Goal: Task Accomplishment & Management: Manage account settings

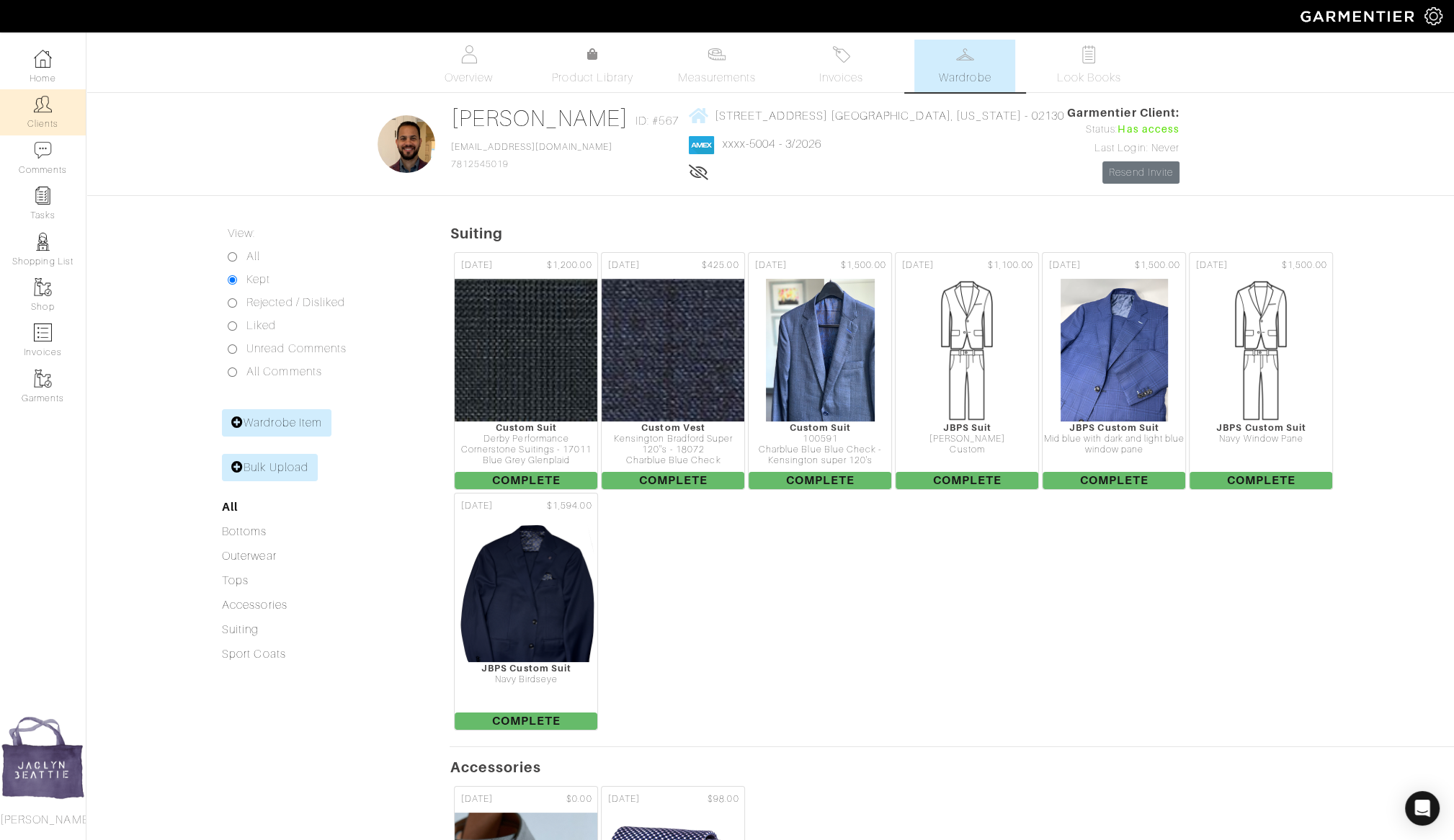
click at [58, 118] on link "Clients" at bounding box center [42, 111] width 85 height 45
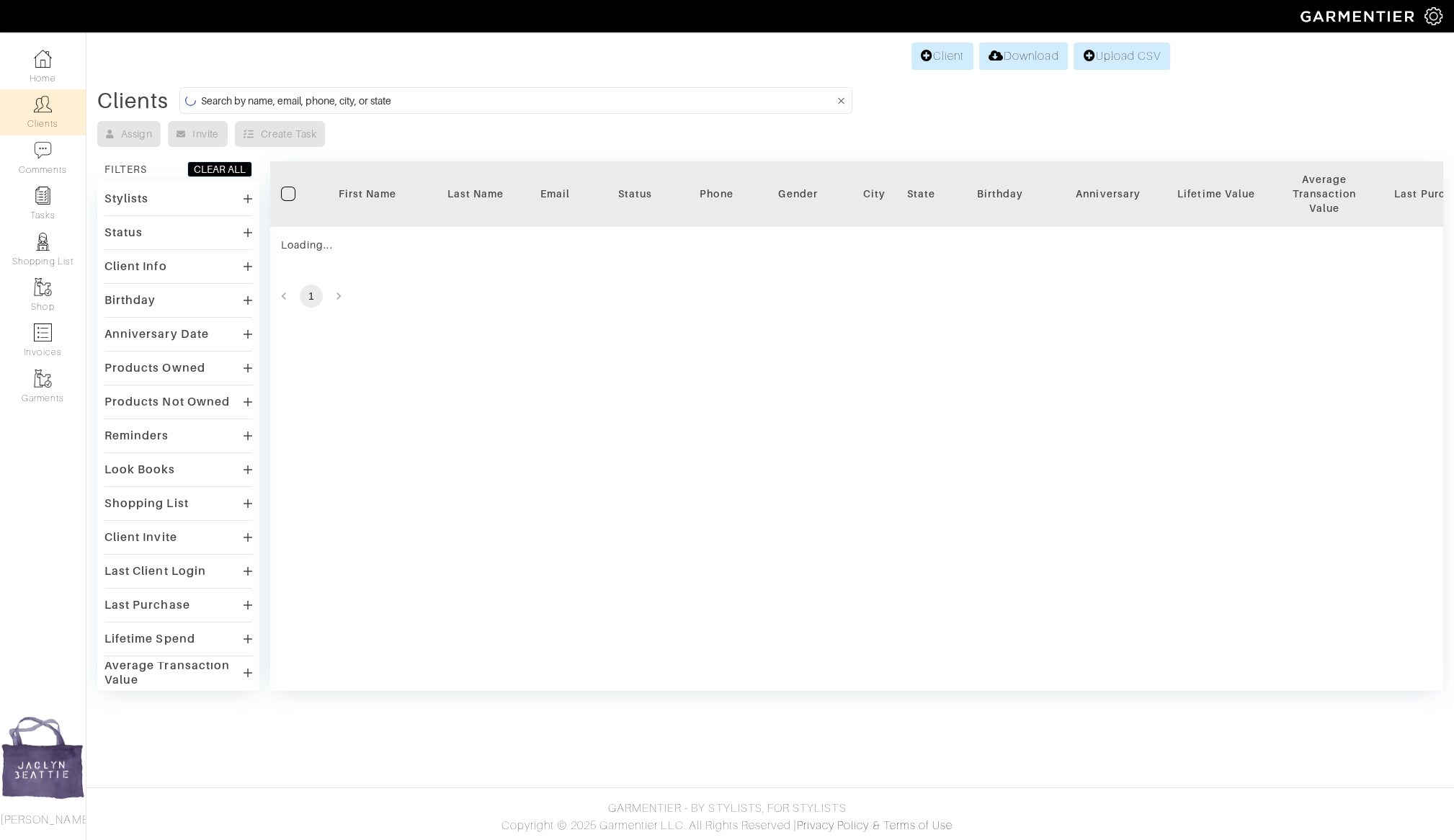
click at [367, 98] on input at bounding box center [518, 101] width 634 height 18
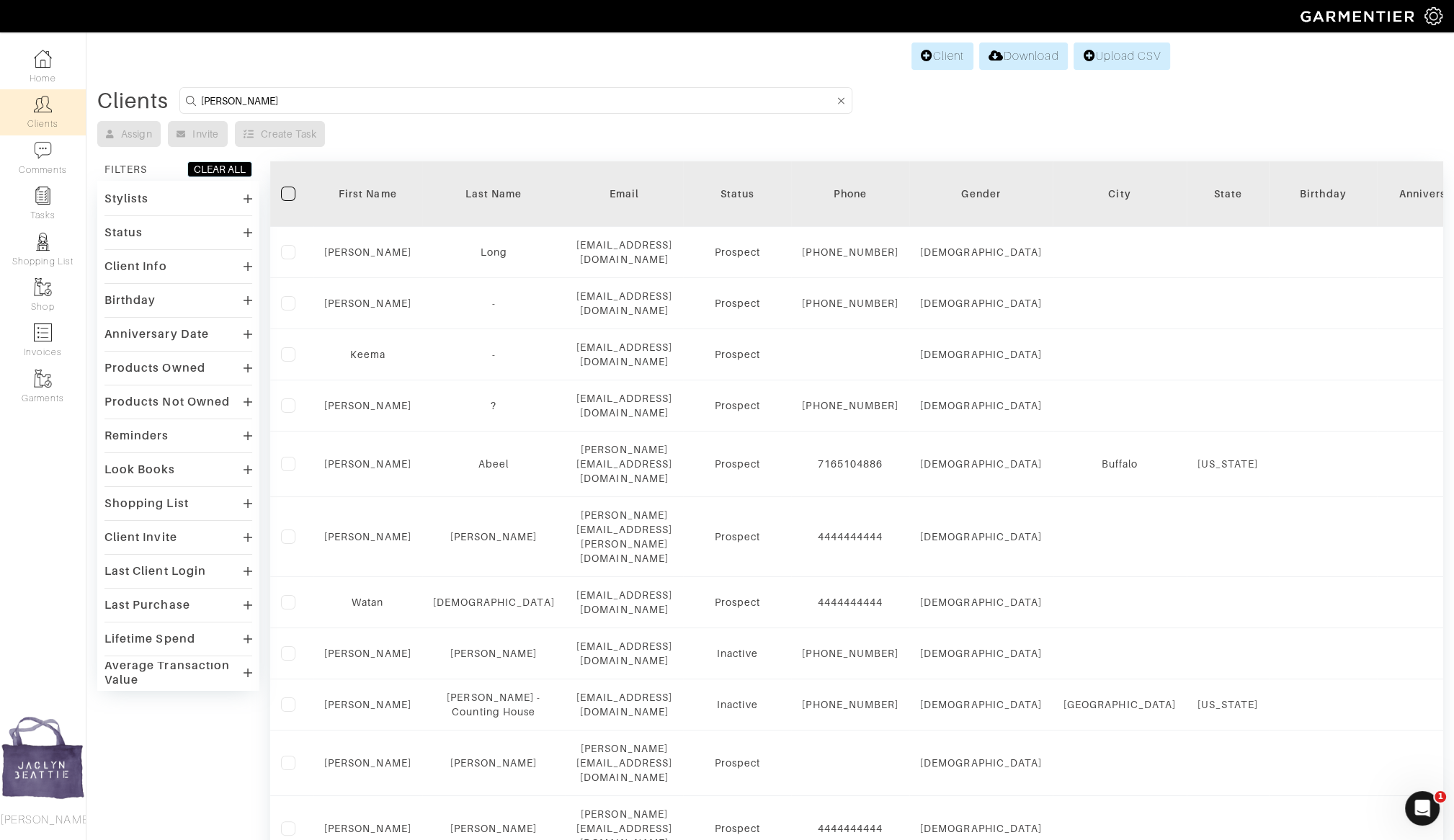
type input "[PERSON_NAME]"
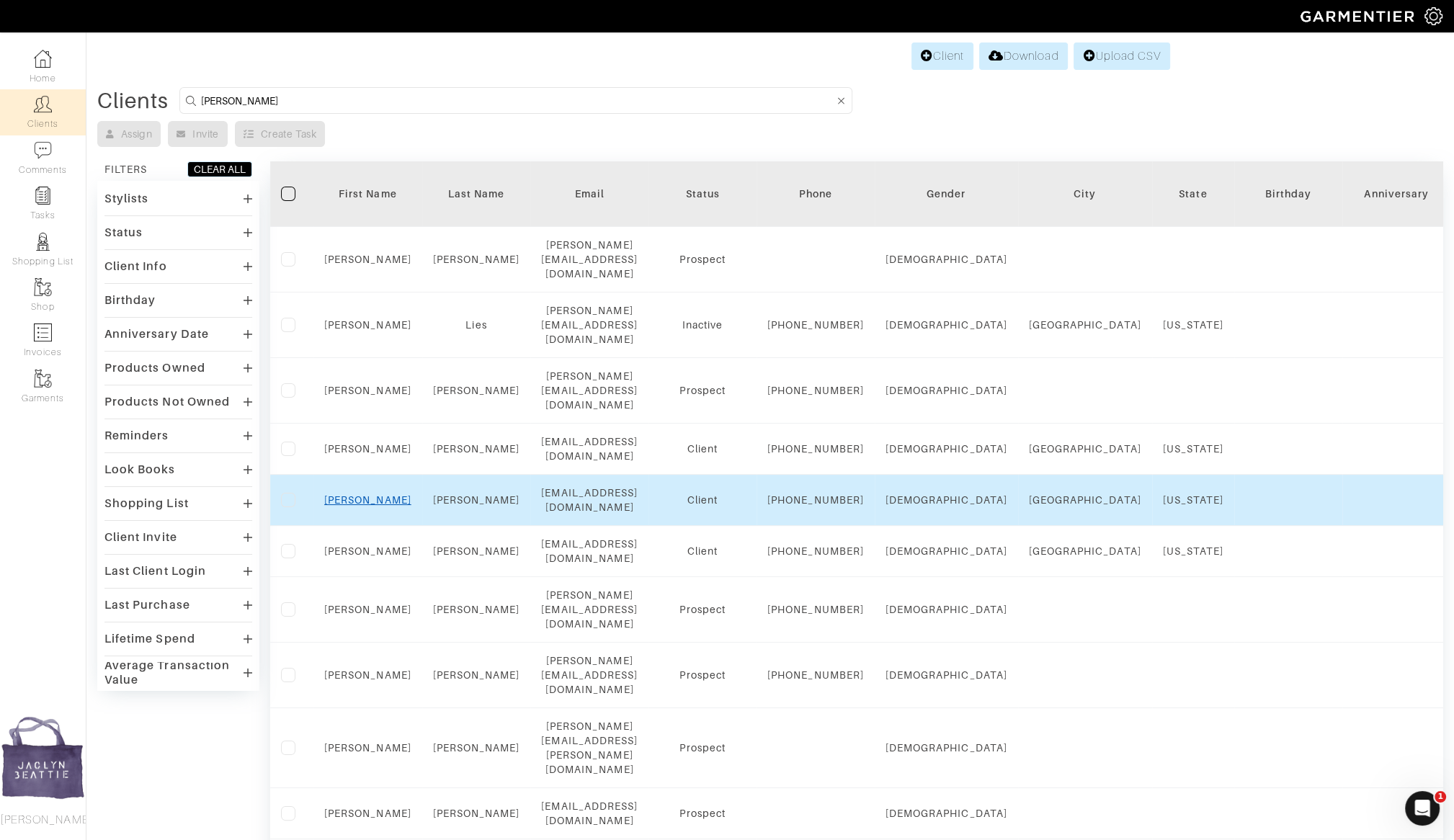
click at [366, 494] on link "[PERSON_NAME]" at bounding box center [367, 499] width 87 height 12
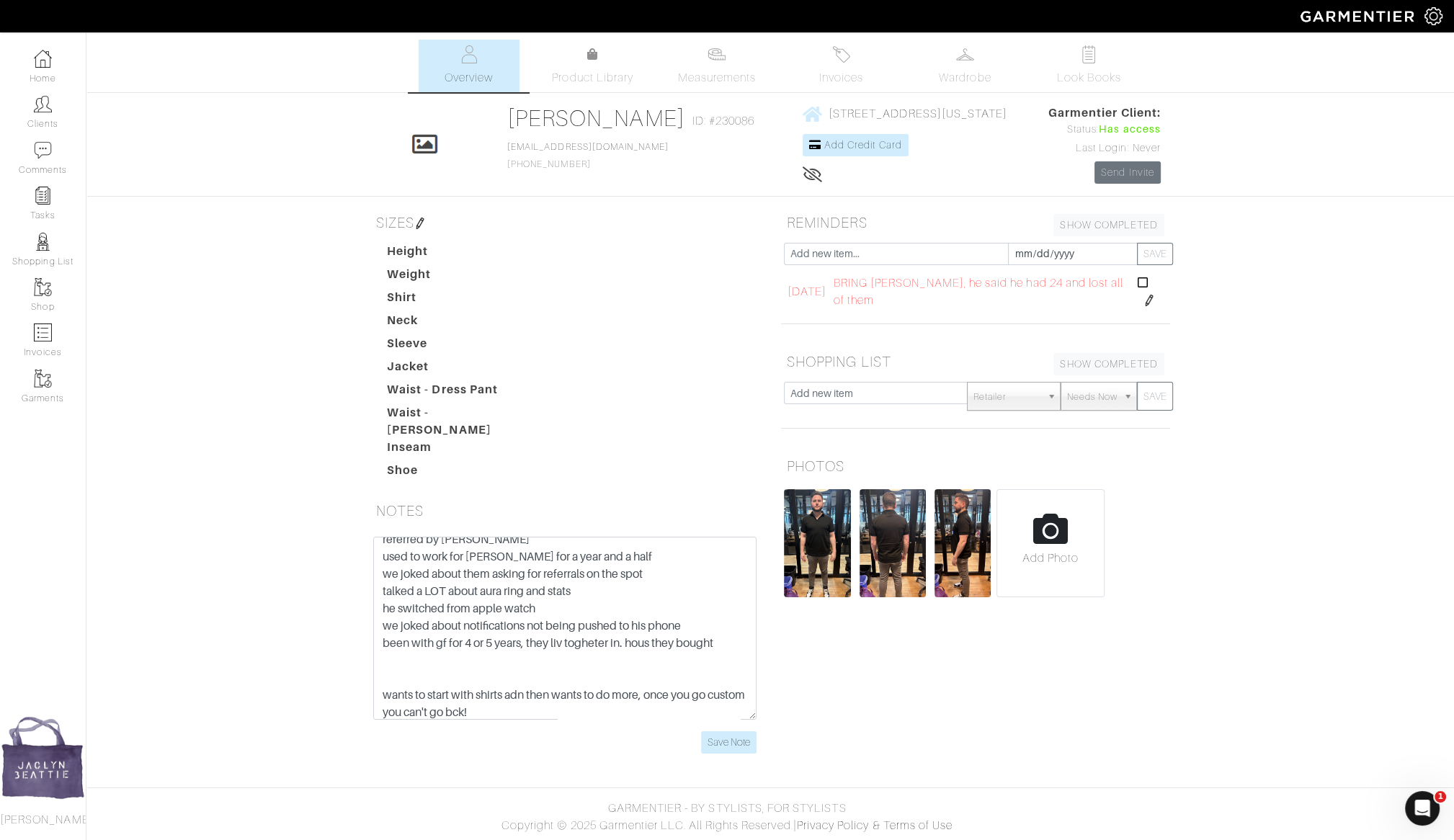
scroll to position [17, 0]
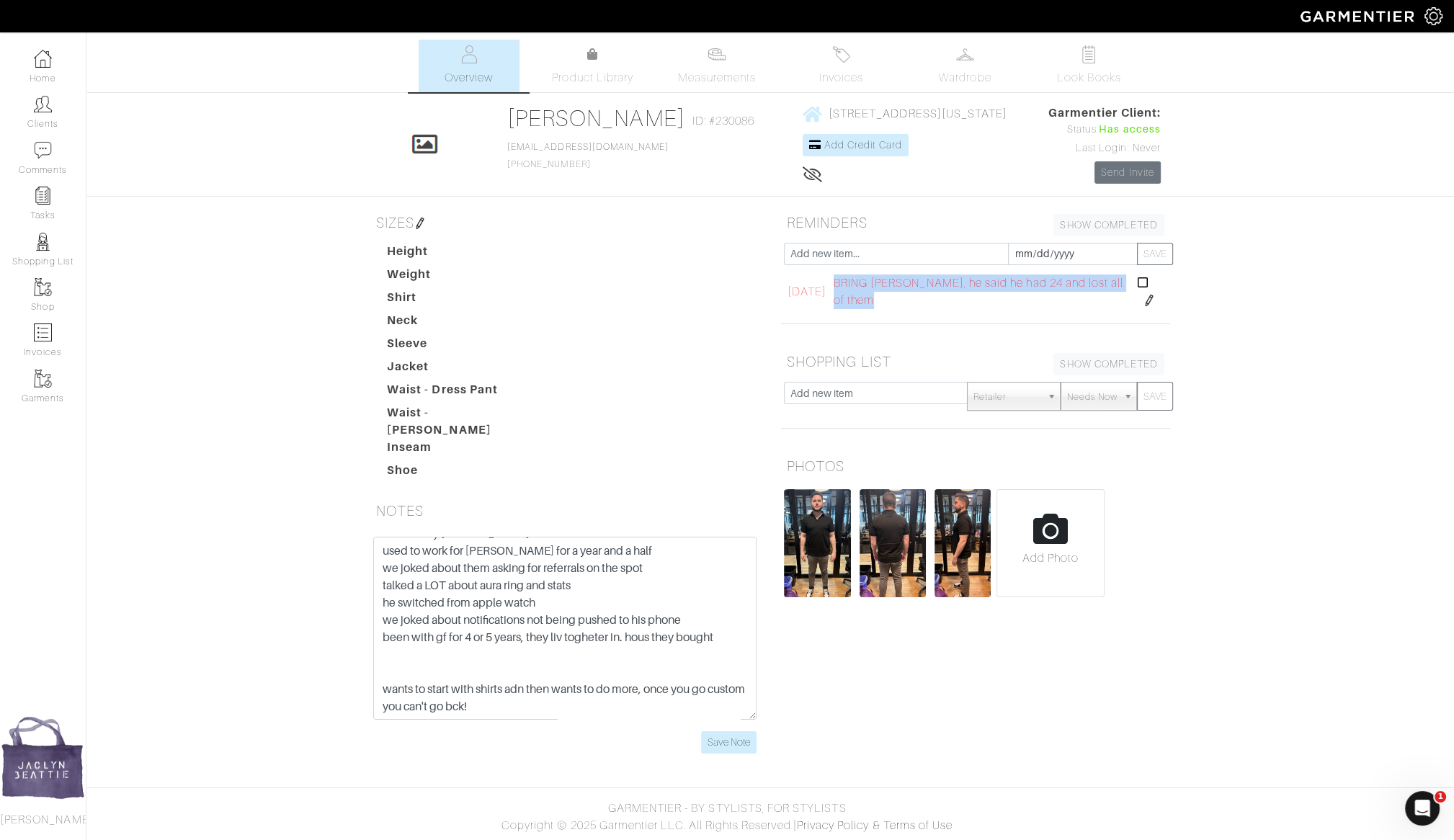
drag, startPoint x: 925, startPoint y: 299, endPoint x: 853, endPoint y: 283, distance: 73.8
click at [853, 283] on td "BRING WIRKIN STIFFS, he said he had 24 and lost all of them BRING WIRKIN STIFFS…" at bounding box center [982, 292] width 304 height 42
click at [1148, 298] on img at bounding box center [1149, 300] width 12 height 12
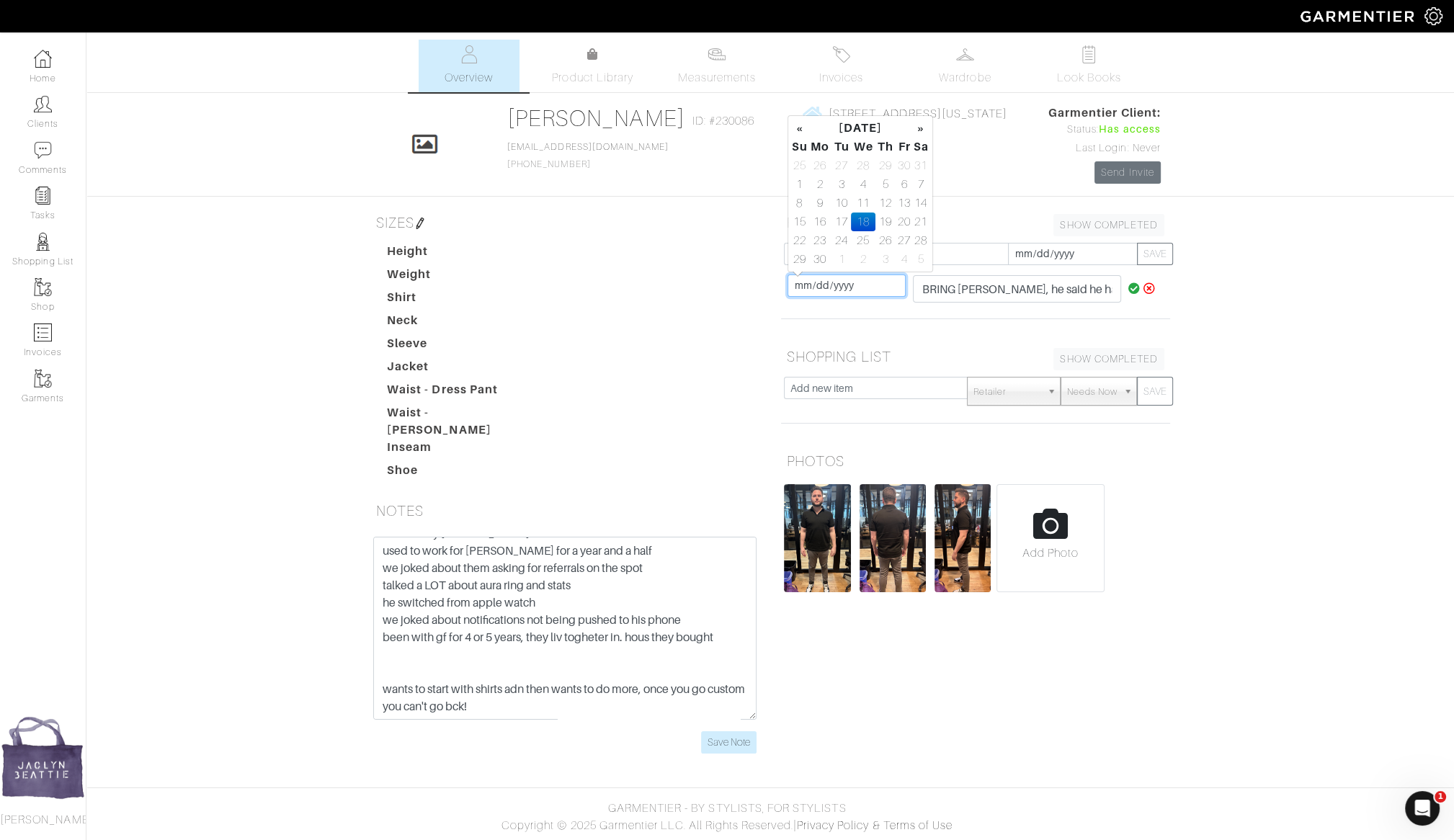
click at [844, 279] on input "2025-06-18" at bounding box center [847, 286] width 118 height 22
type input "2028-06-18"
click at [1129, 286] on icon at bounding box center [1134, 288] width 12 height 12
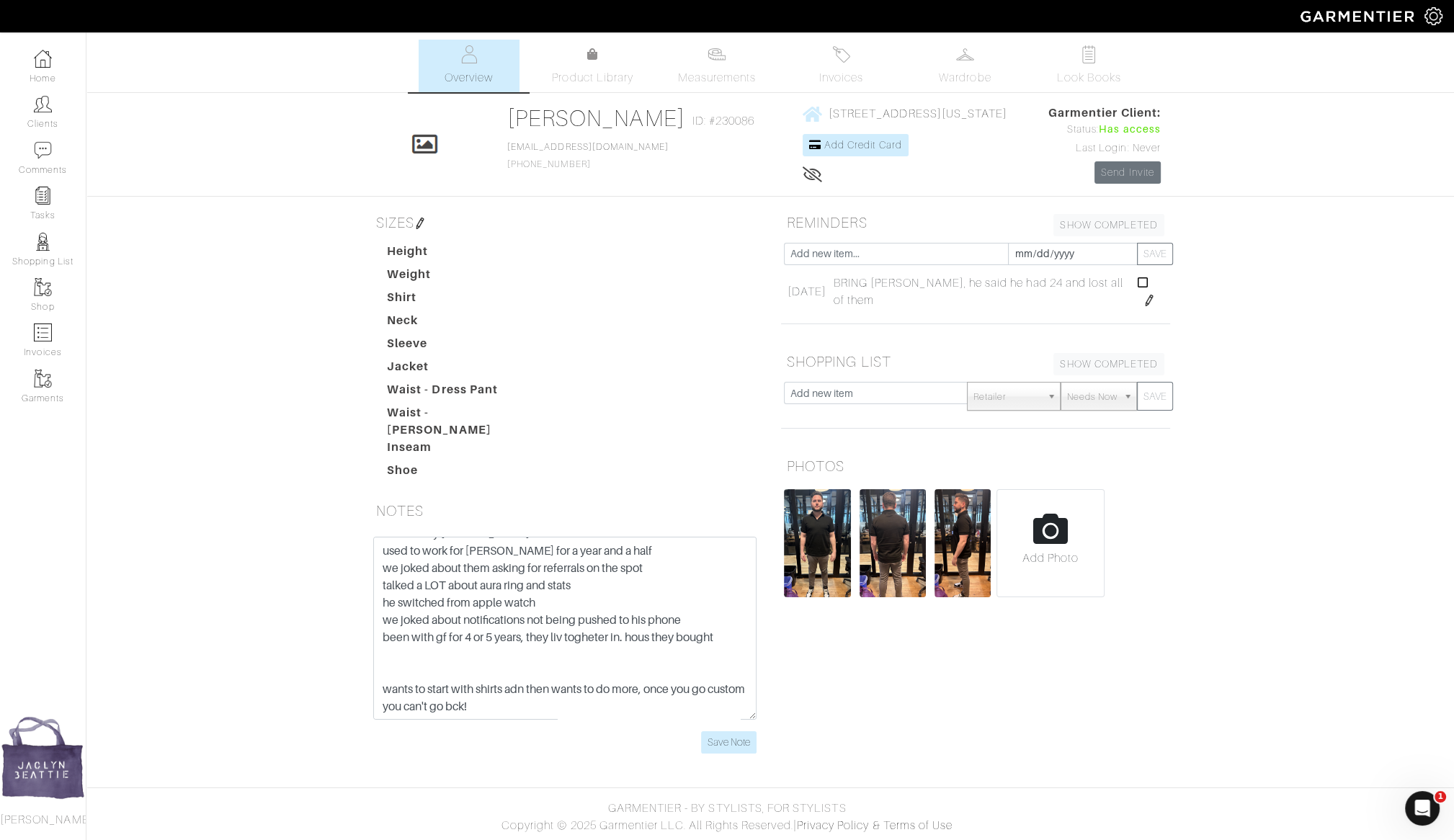
click at [1061, 524] on input "file" at bounding box center [1051, 549] width 107 height 118
type input "C:\fakepath\Screenshot 2025-09-10 at 1.56.19 PM.png"
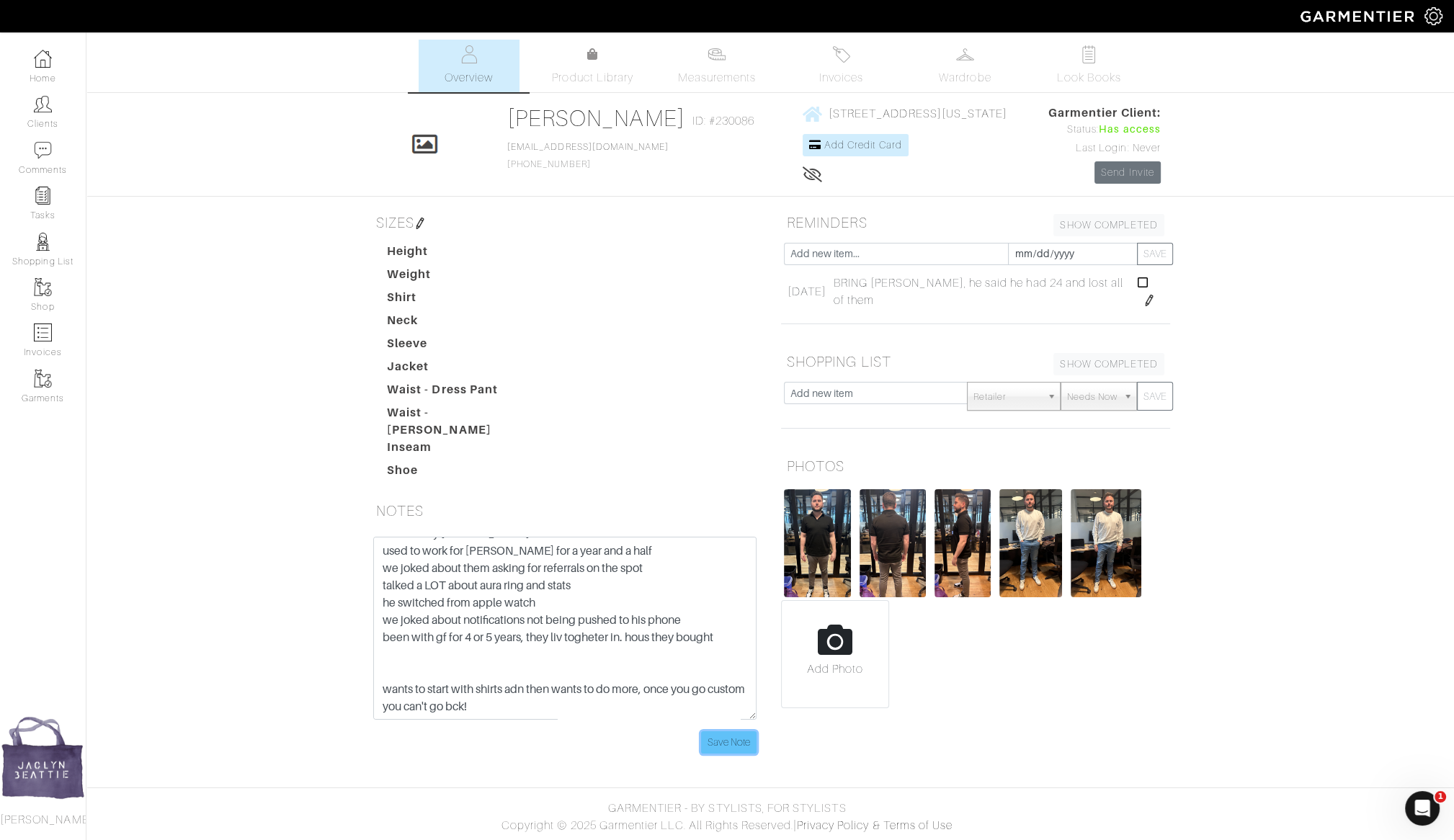
click at [719, 735] on input "Save Note" at bounding box center [728, 742] width 55 height 22
click at [52, 129] on link "Clients" at bounding box center [42, 111] width 85 height 45
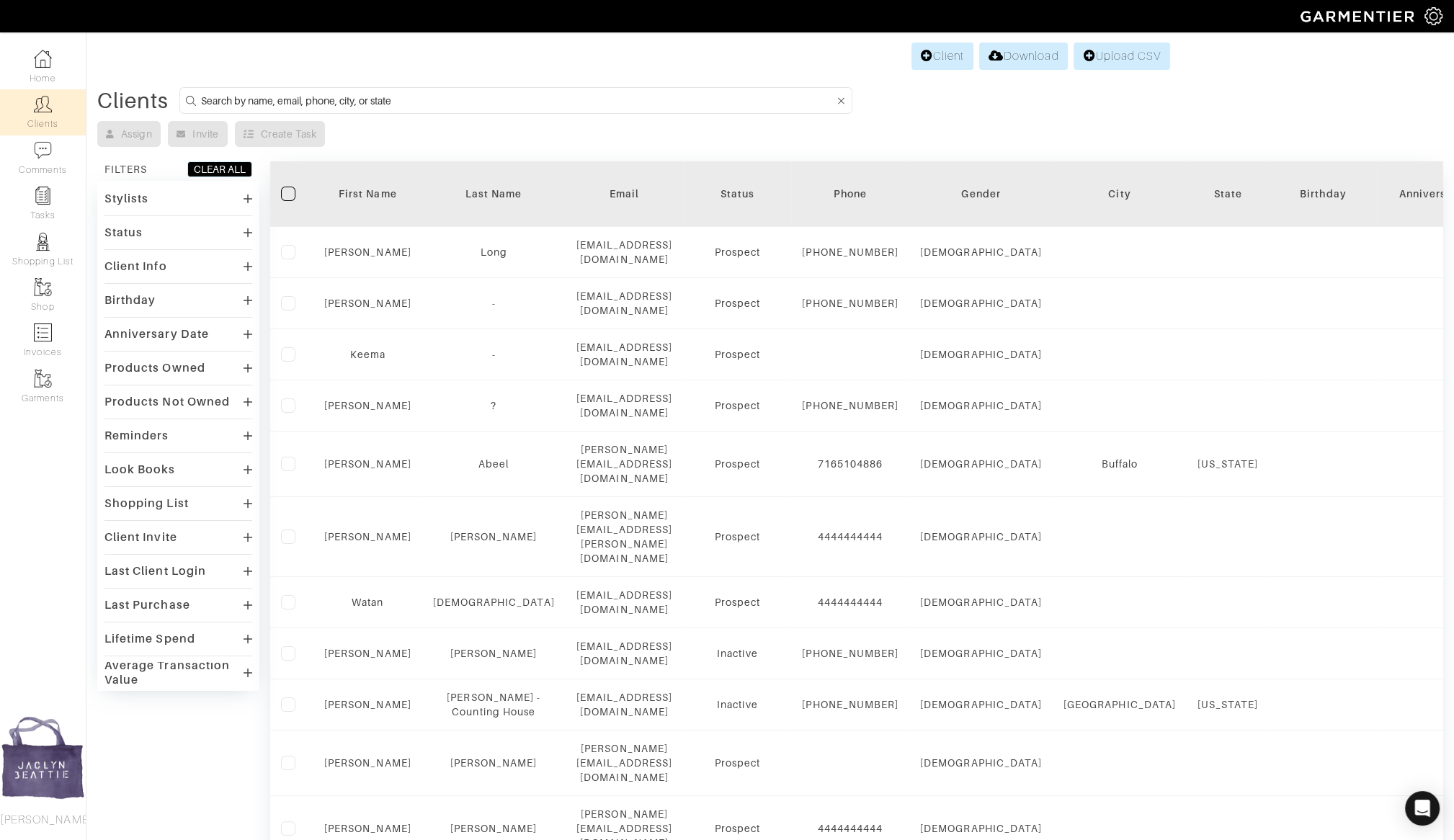
click at [317, 104] on input at bounding box center [518, 101] width 634 height 18
type input "reva"
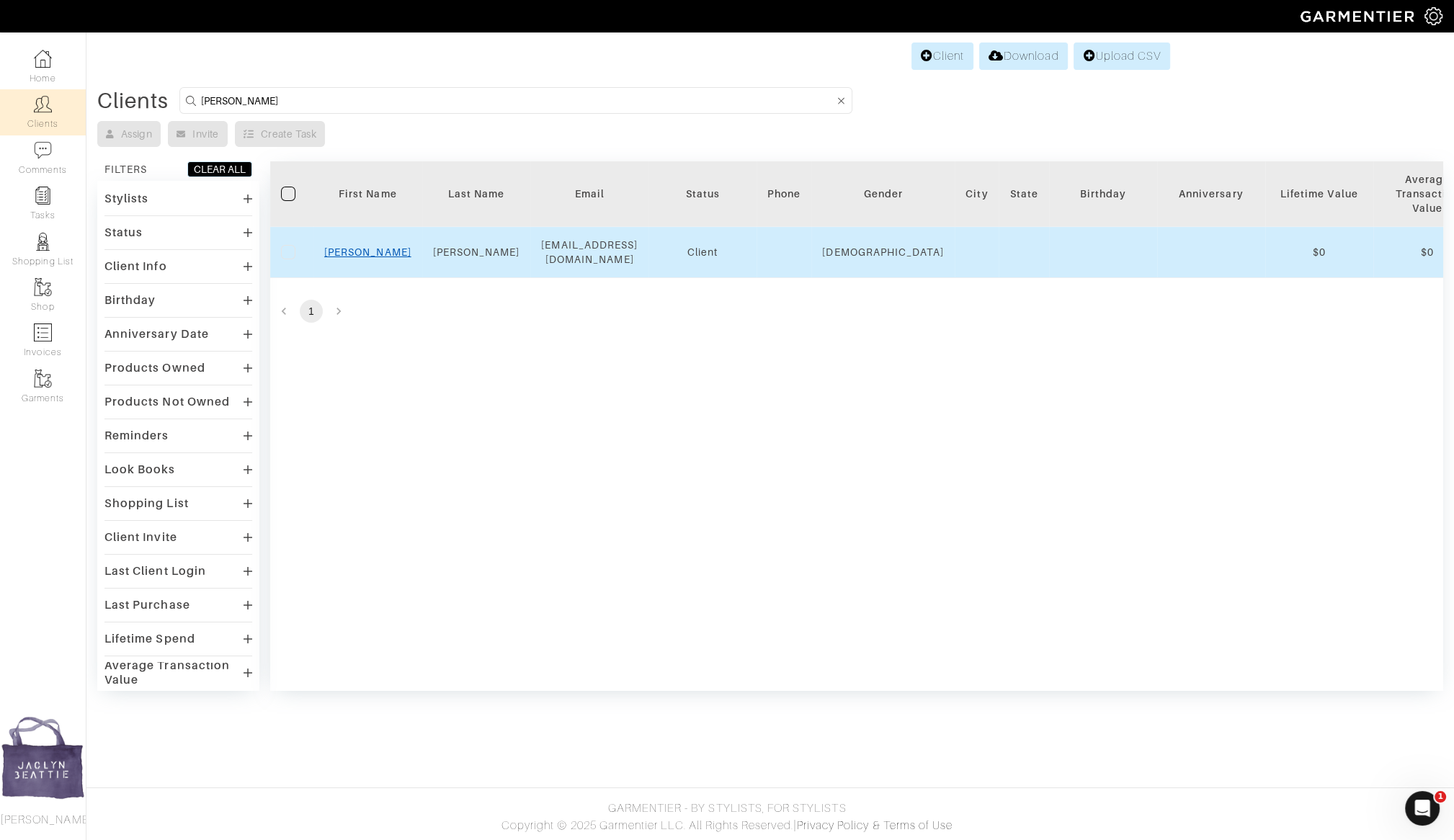
click at [373, 246] on link "Reva" at bounding box center [367, 252] width 87 height 12
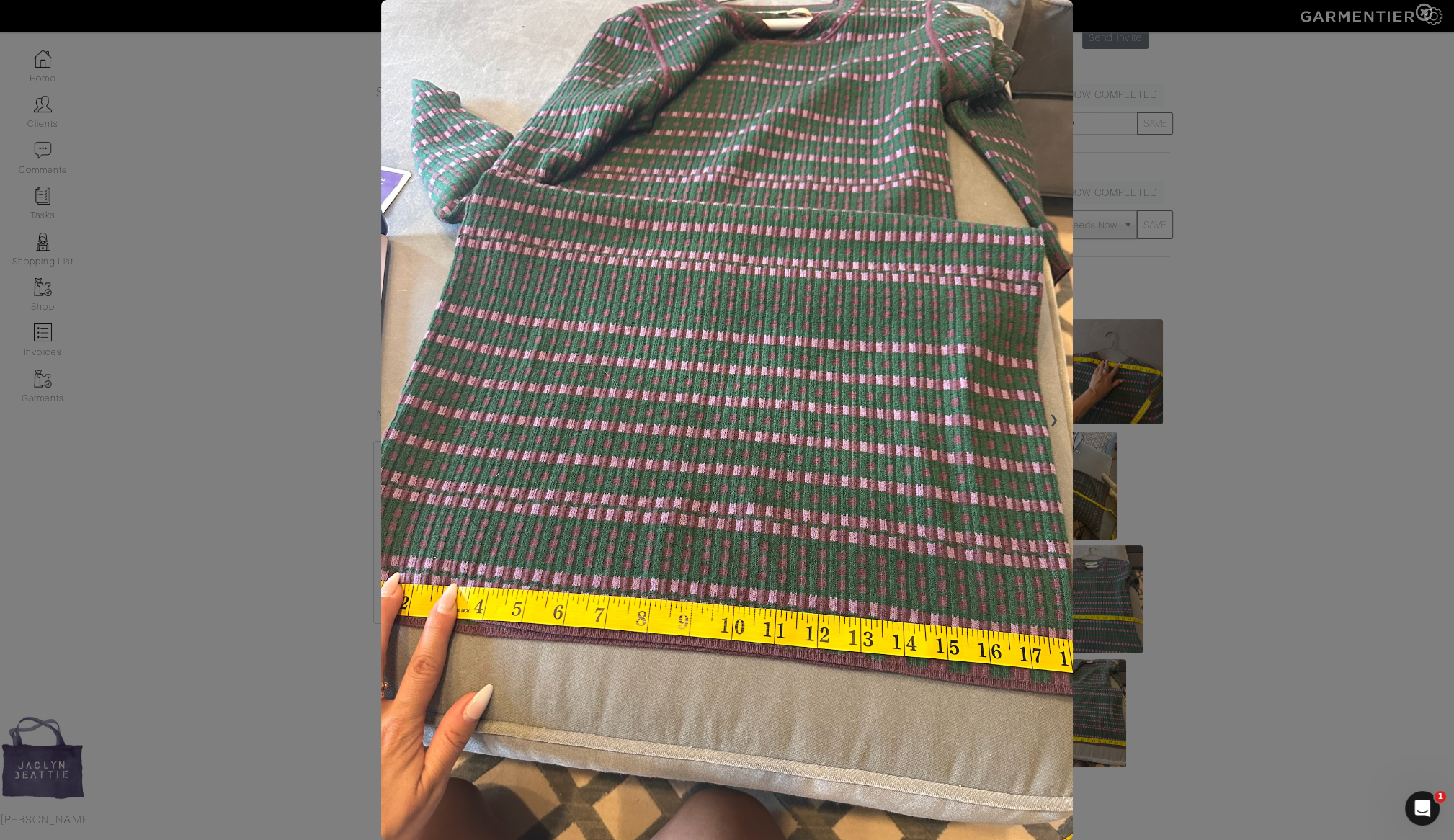
click at [904, 597] on img at bounding box center [727, 420] width 691 height 840
click at [1263, 438] on span at bounding box center [727, 420] width 1454 height 840
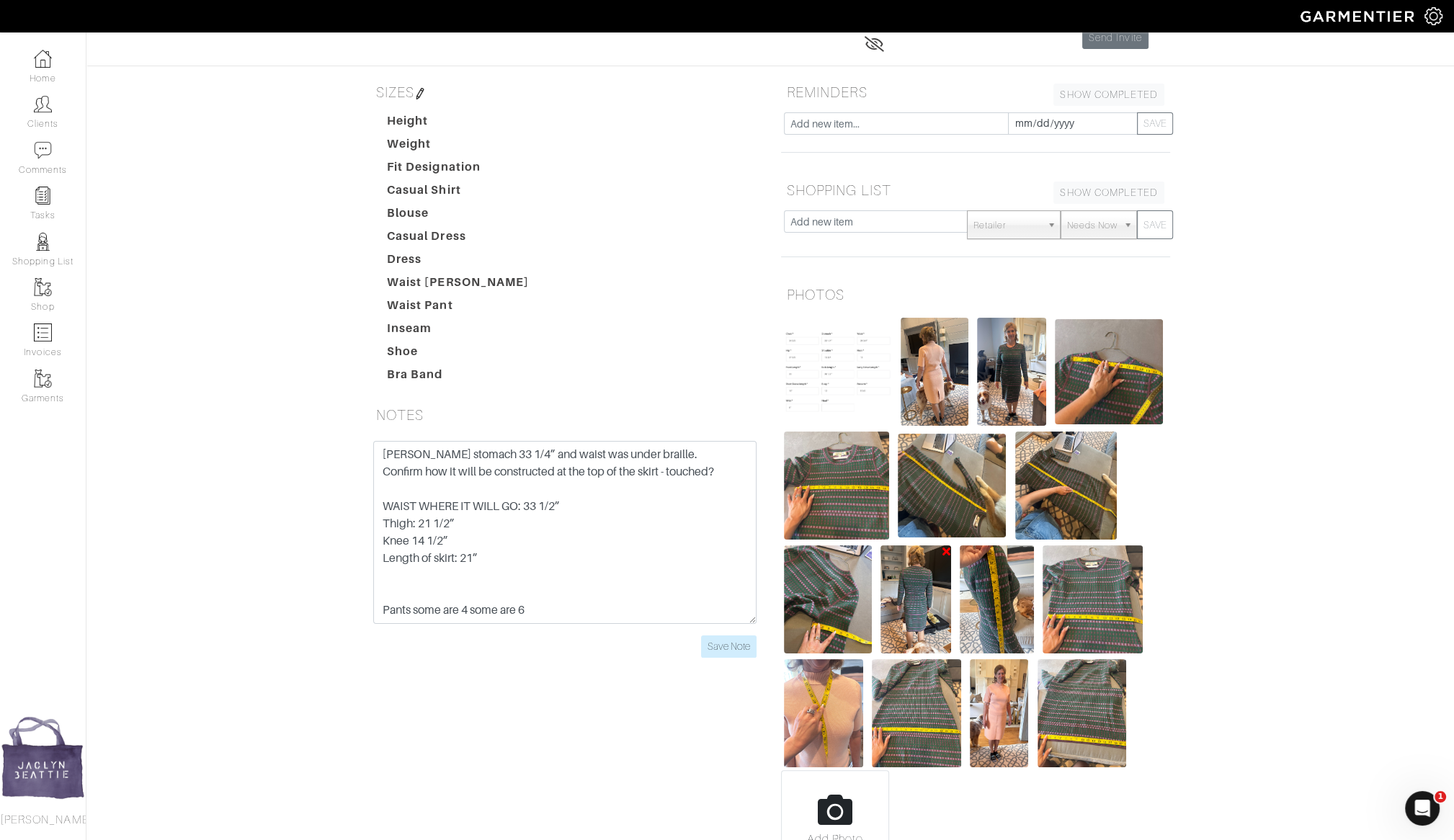
click at [917, 599] on img at bounding box center [916, 599] width 71 height 108
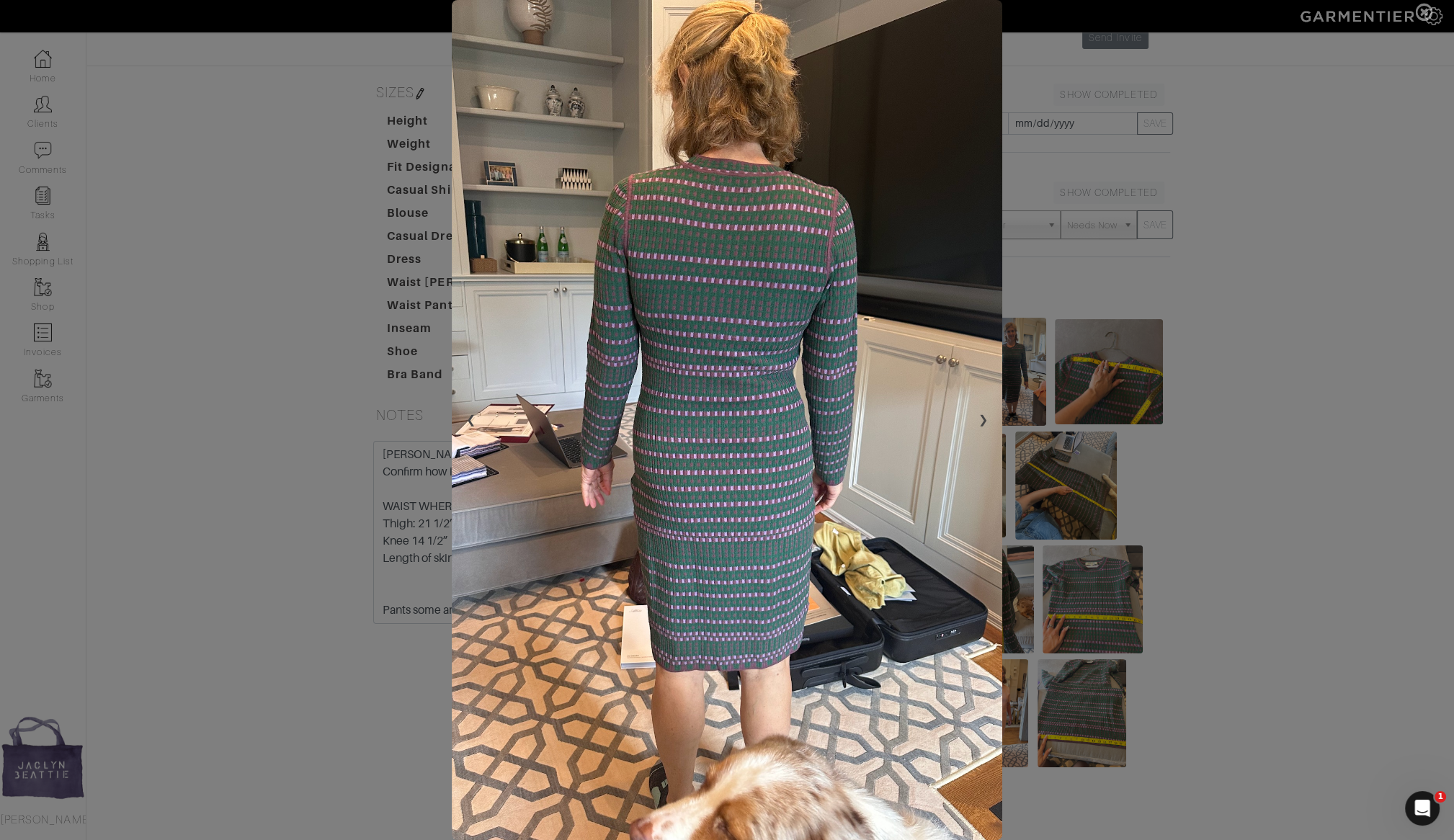
click at [1210, 507] on span at bounding box center [727, 420] width 1454 height 840
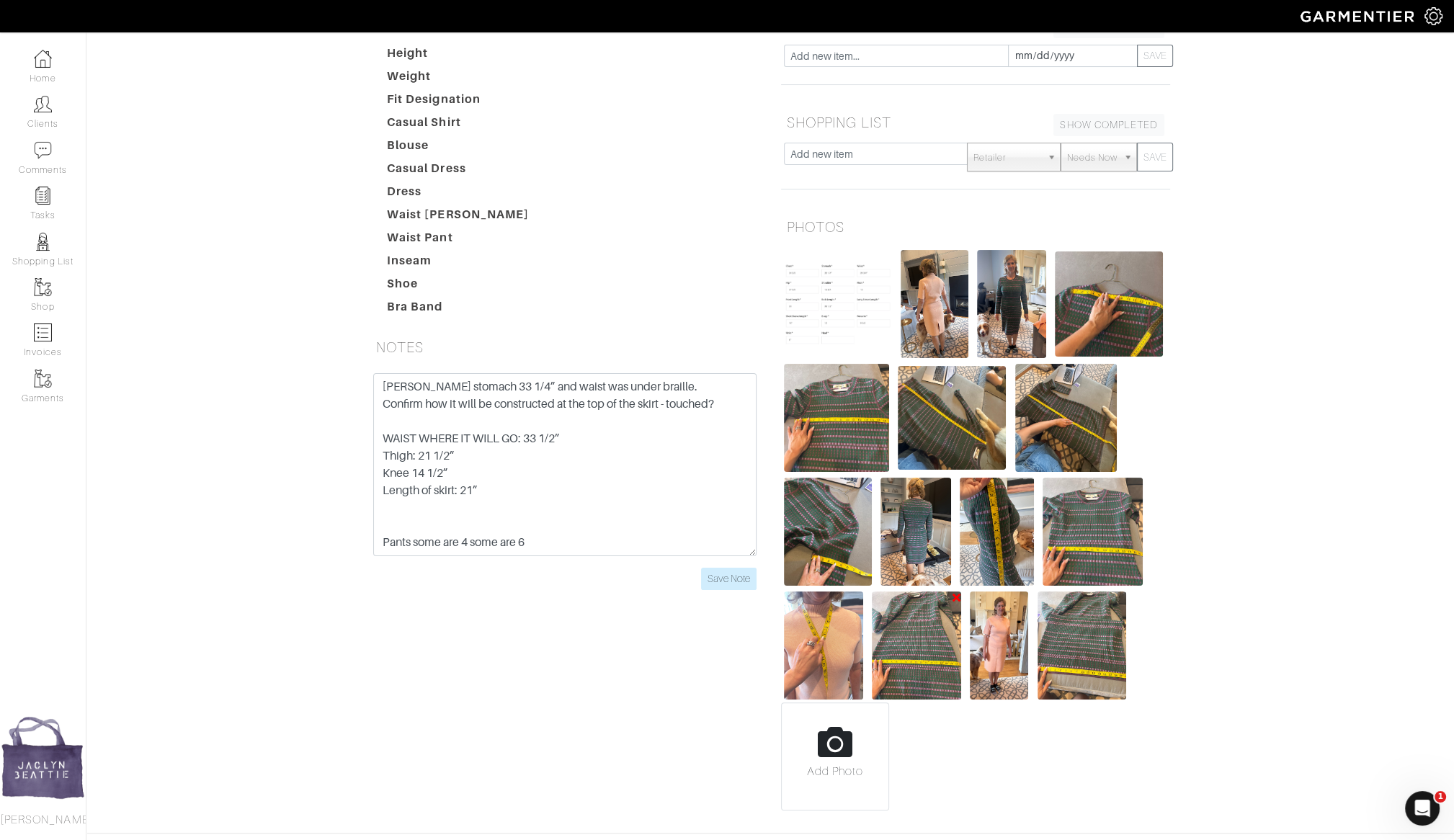
scroll to position [217, 0]
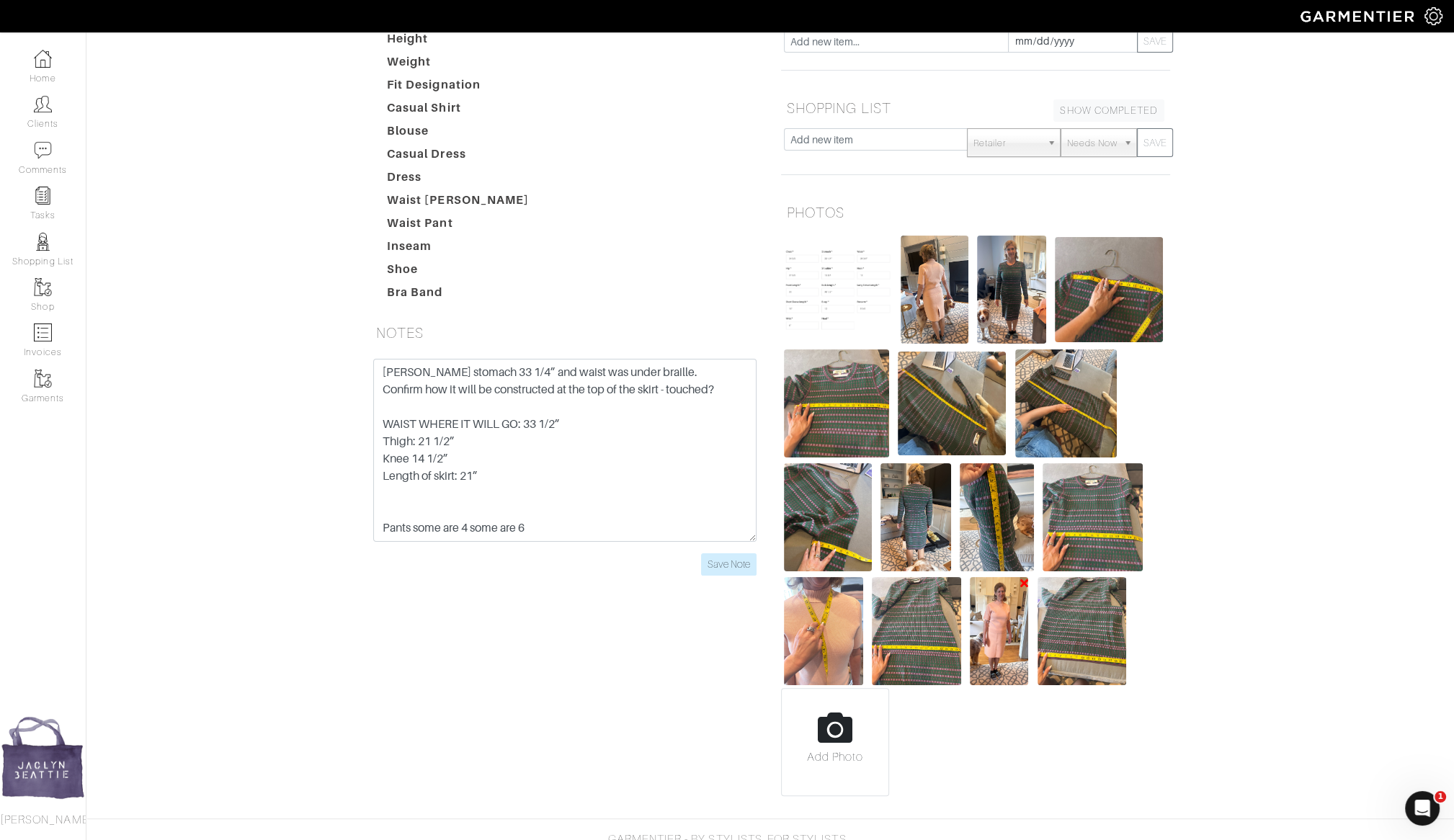
click at [1013, 620] on img at bounding box center [999, 631] width 59 height 108
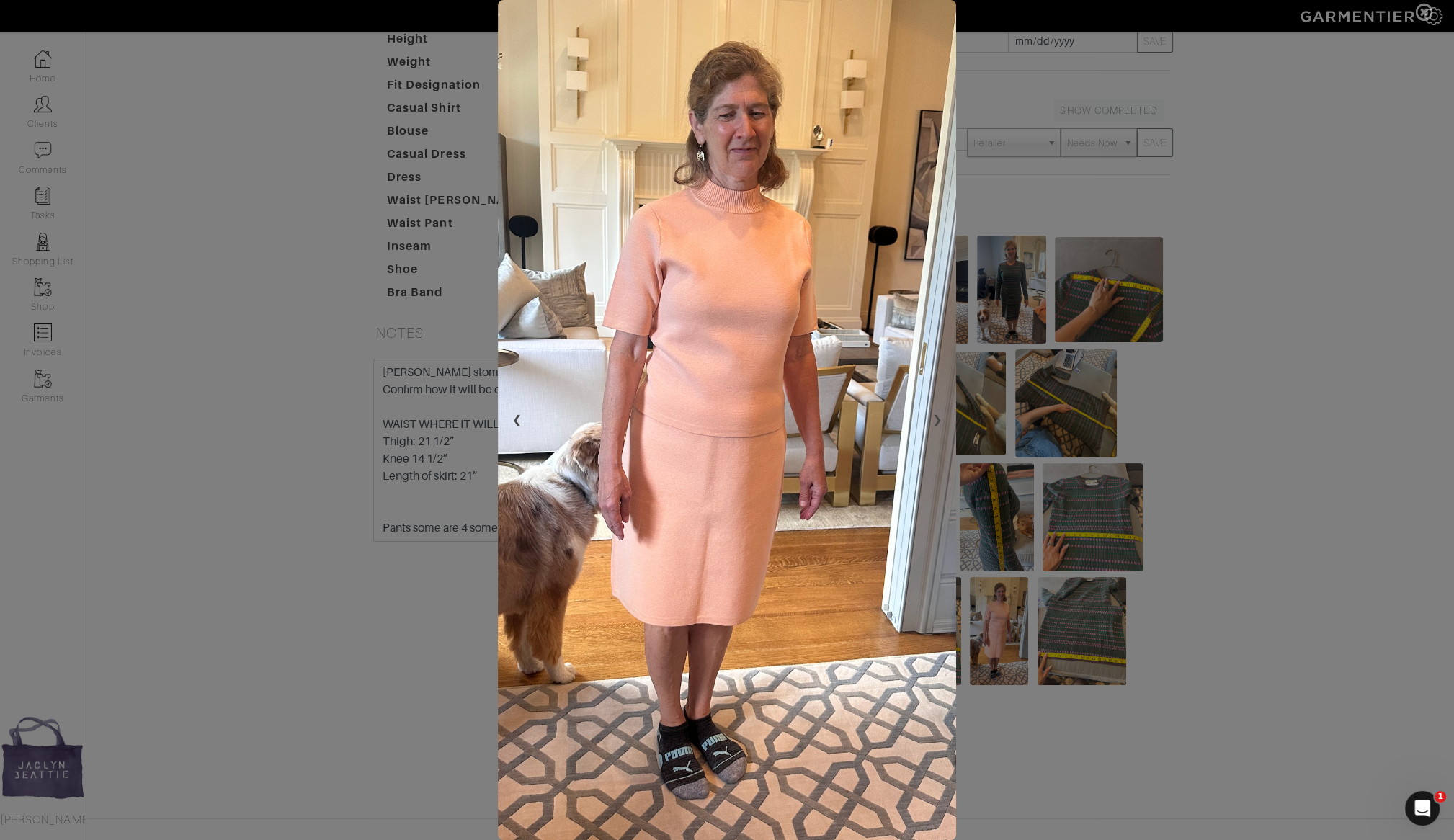
click at [1230, 565] on span at bounding box center [727, 420] width 1454 height 840
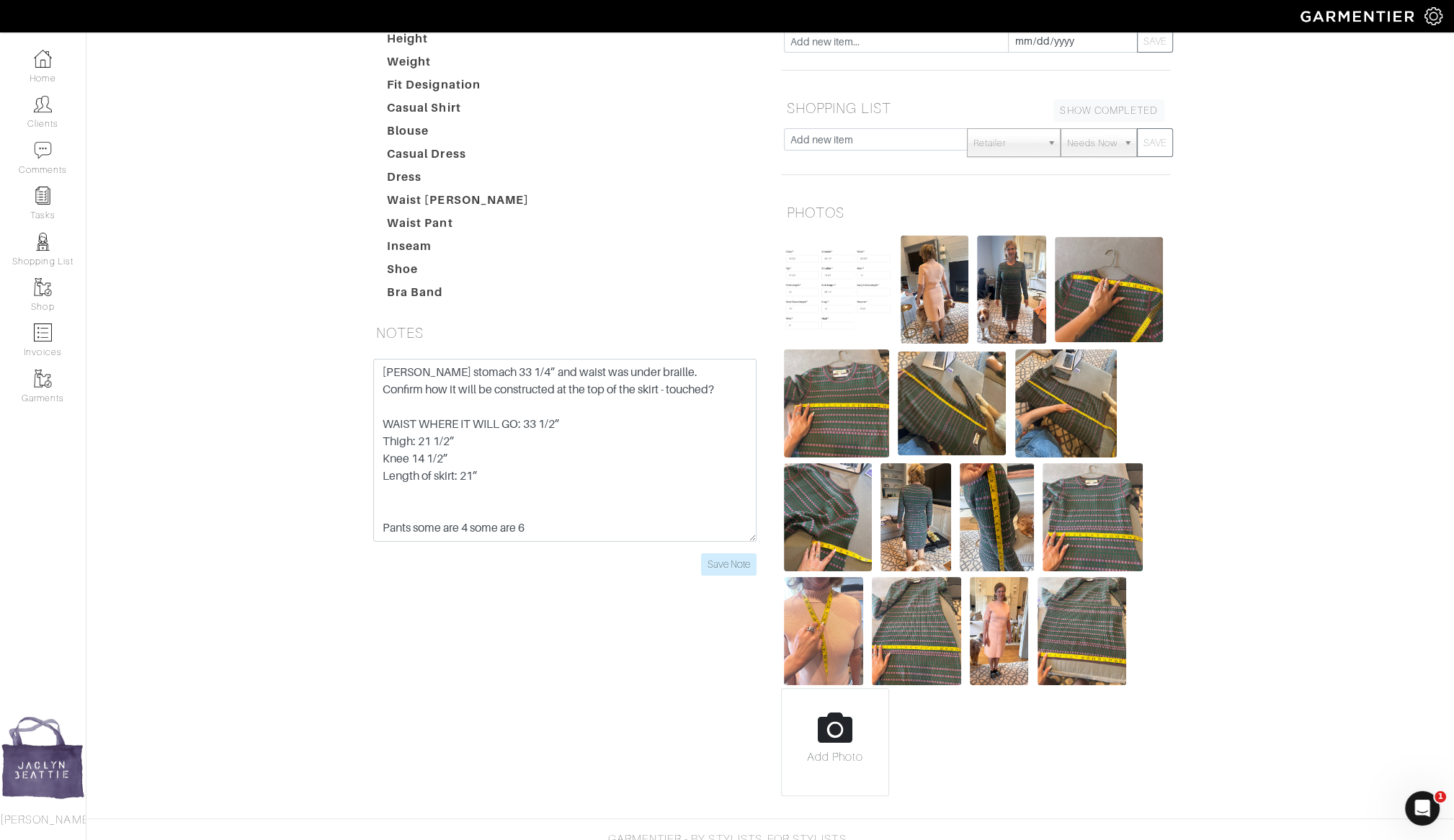
click at [811, 731] on input "file" at bounding box center [835, 747] width 107 height 118
type input "C:\fakepath\Screenshot 2025-09-10 at 1.56.14 PM.png"
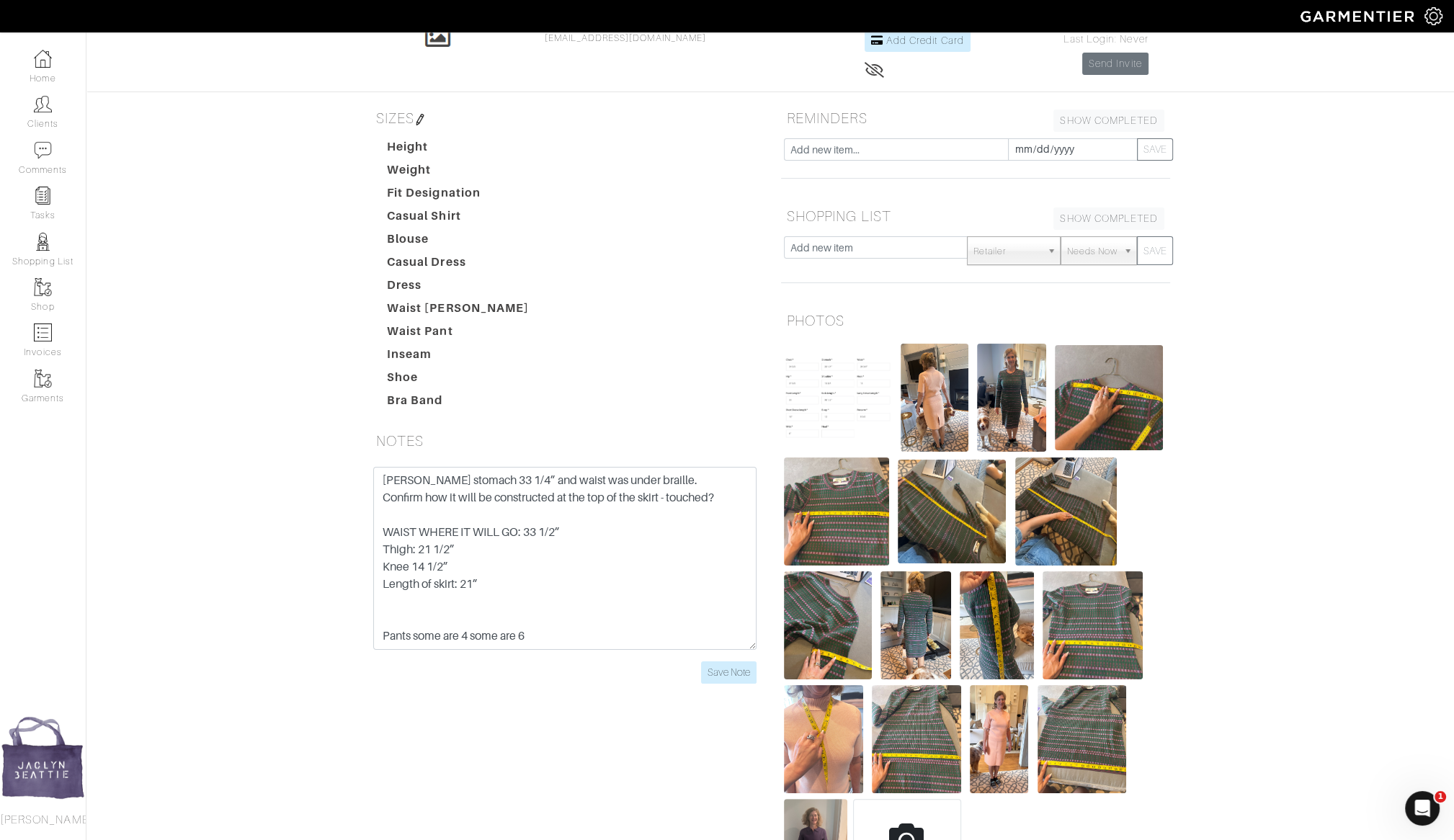
scroll to position [24, 0]
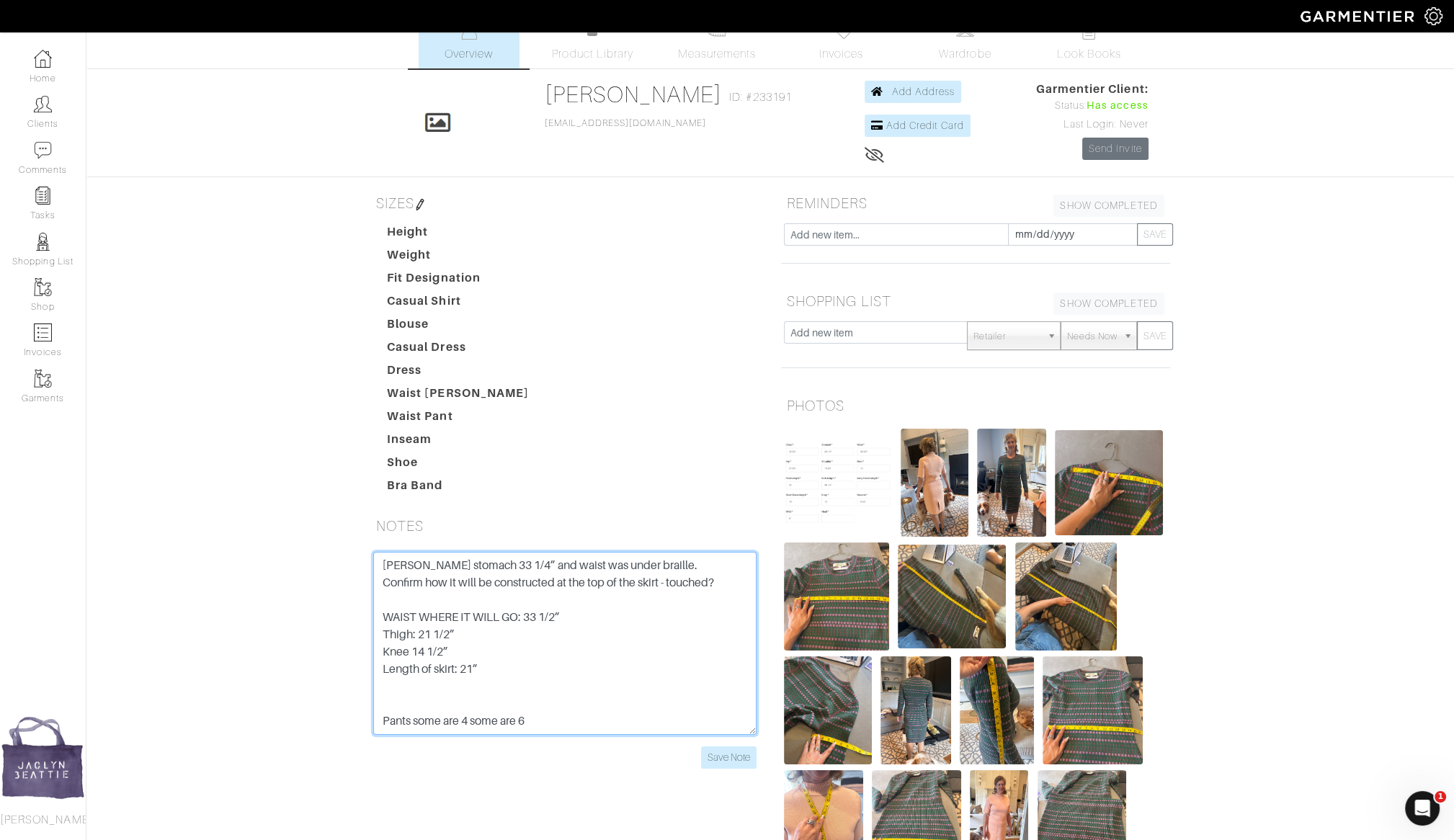
click at [382, 560] on textarea "Reva stomach 33 1/4” and waist was under braille. Confirm how it will be constr…" at bounding box center [564, 643] width 383 height 183
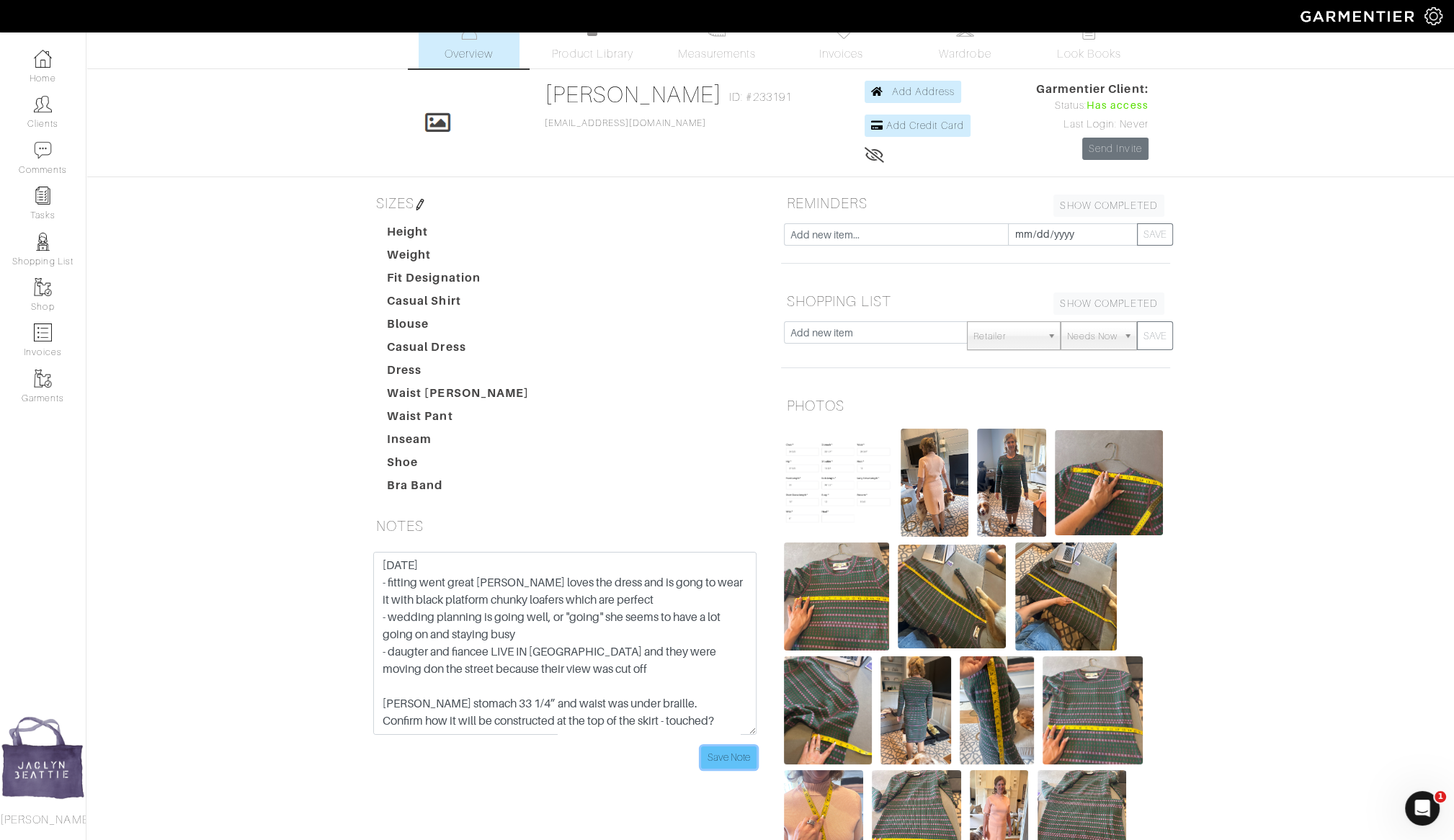
click at [725, 762] on input "Save Note" at bounding box center [728, 757] width 55 height 22
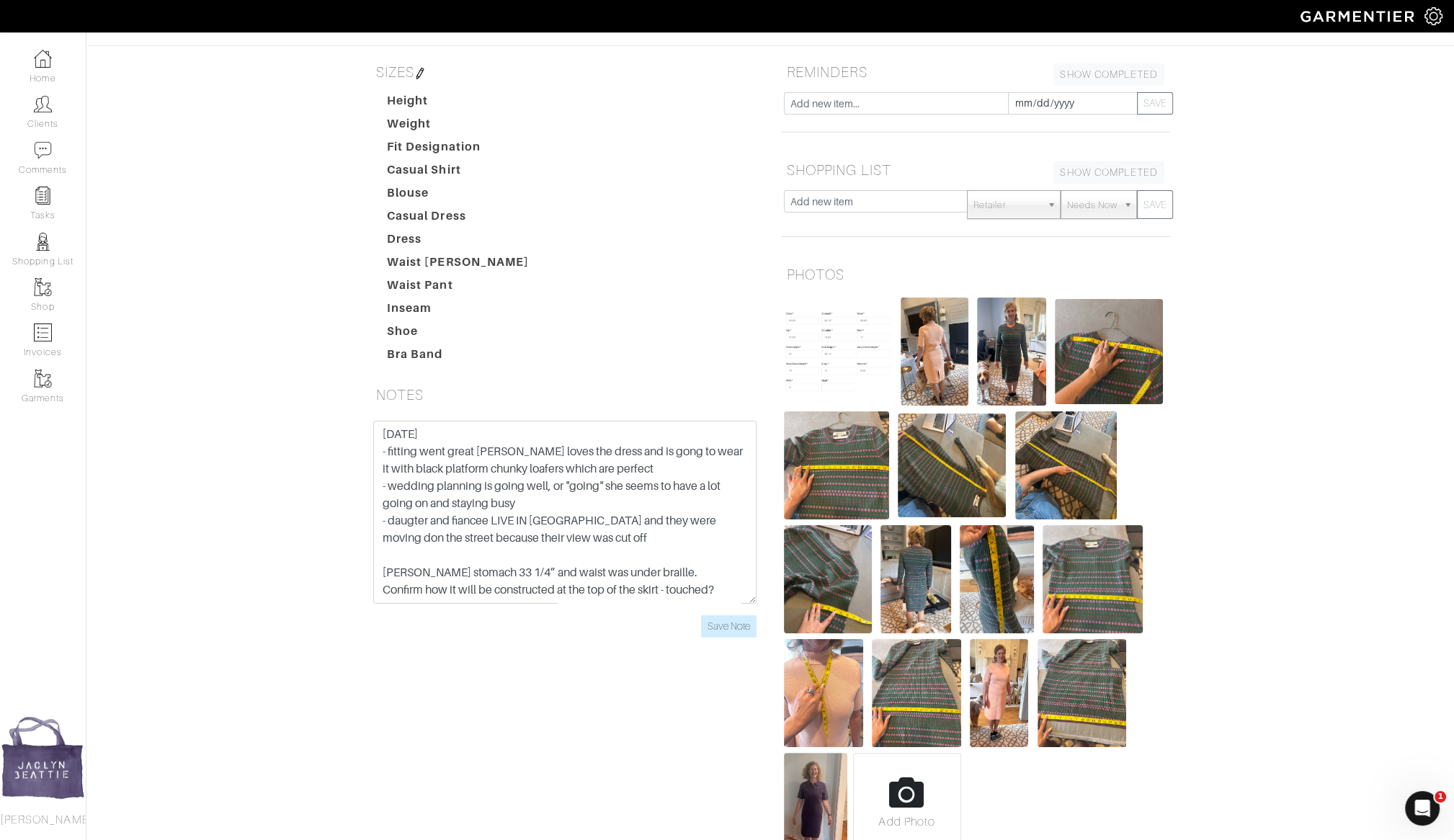
scroll to position [168, 0]
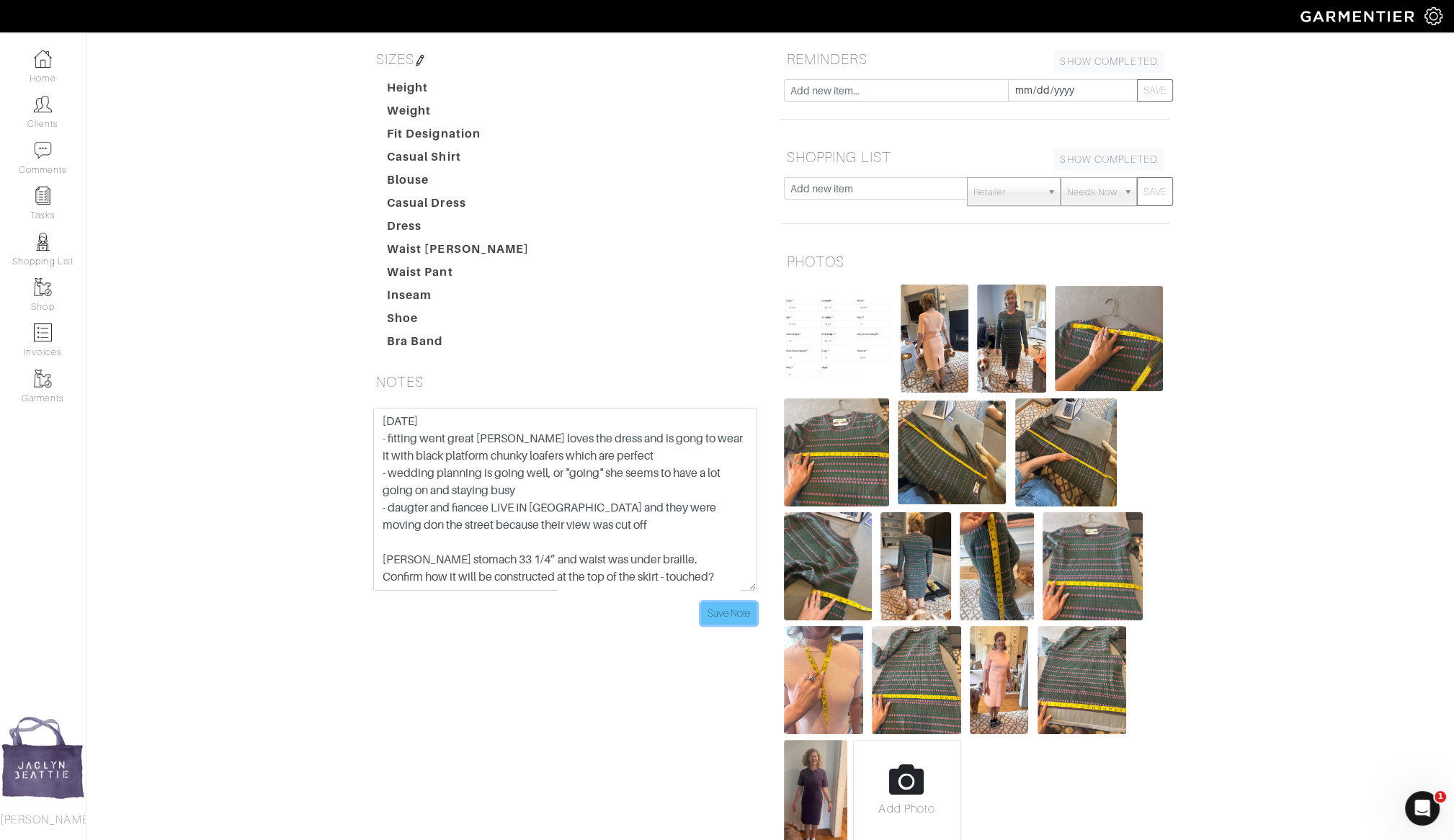
click at [729, 617] on input "Save Note" at bounding box center [728, 613] width 55 height 22
click at [551, 533] on textarea "Reva stomach 33 1/4” and waist was under braille. Confirm how it will be constr…" at bounding box center [564, 498] width 383 height 183
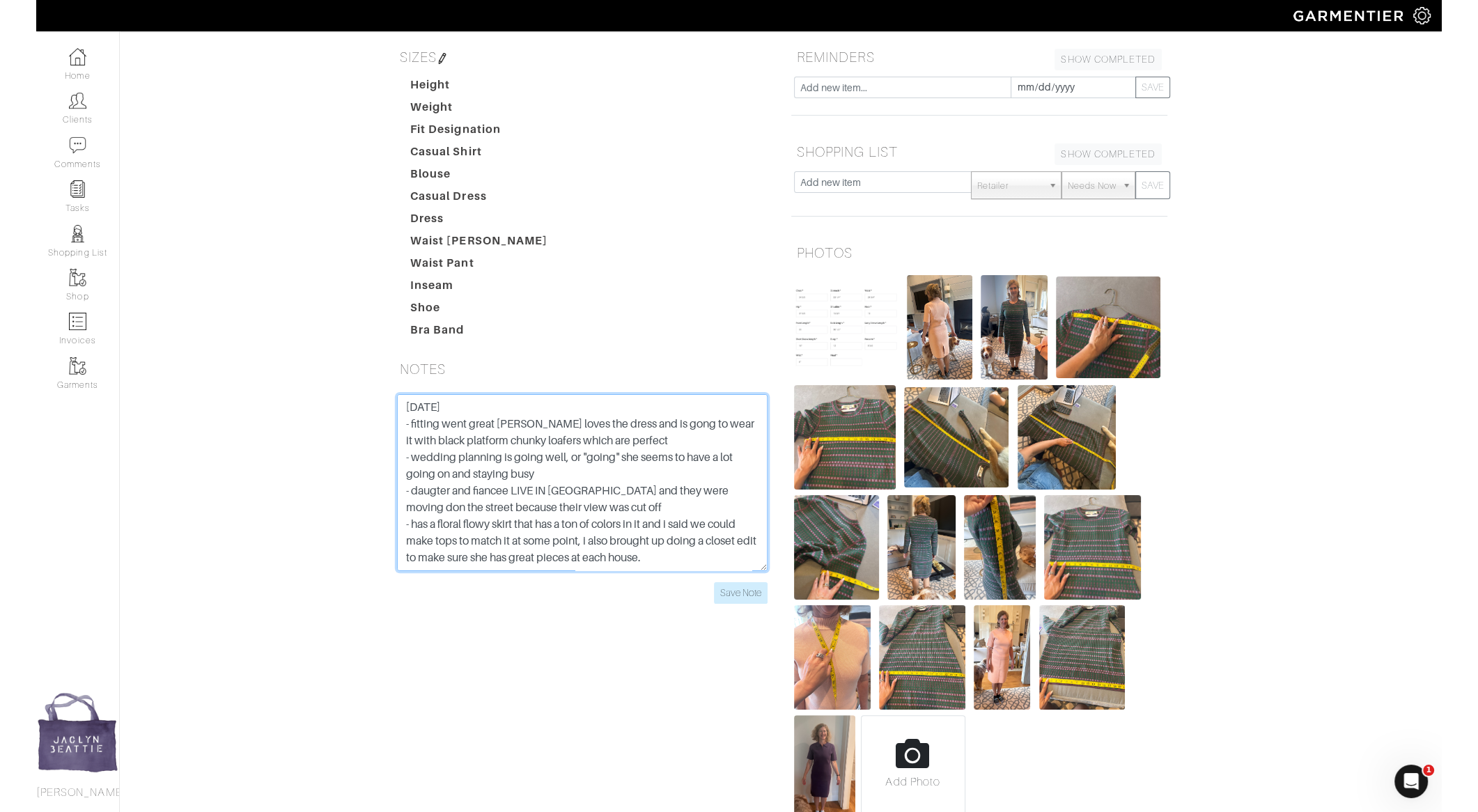
scroll to position [11, 0]
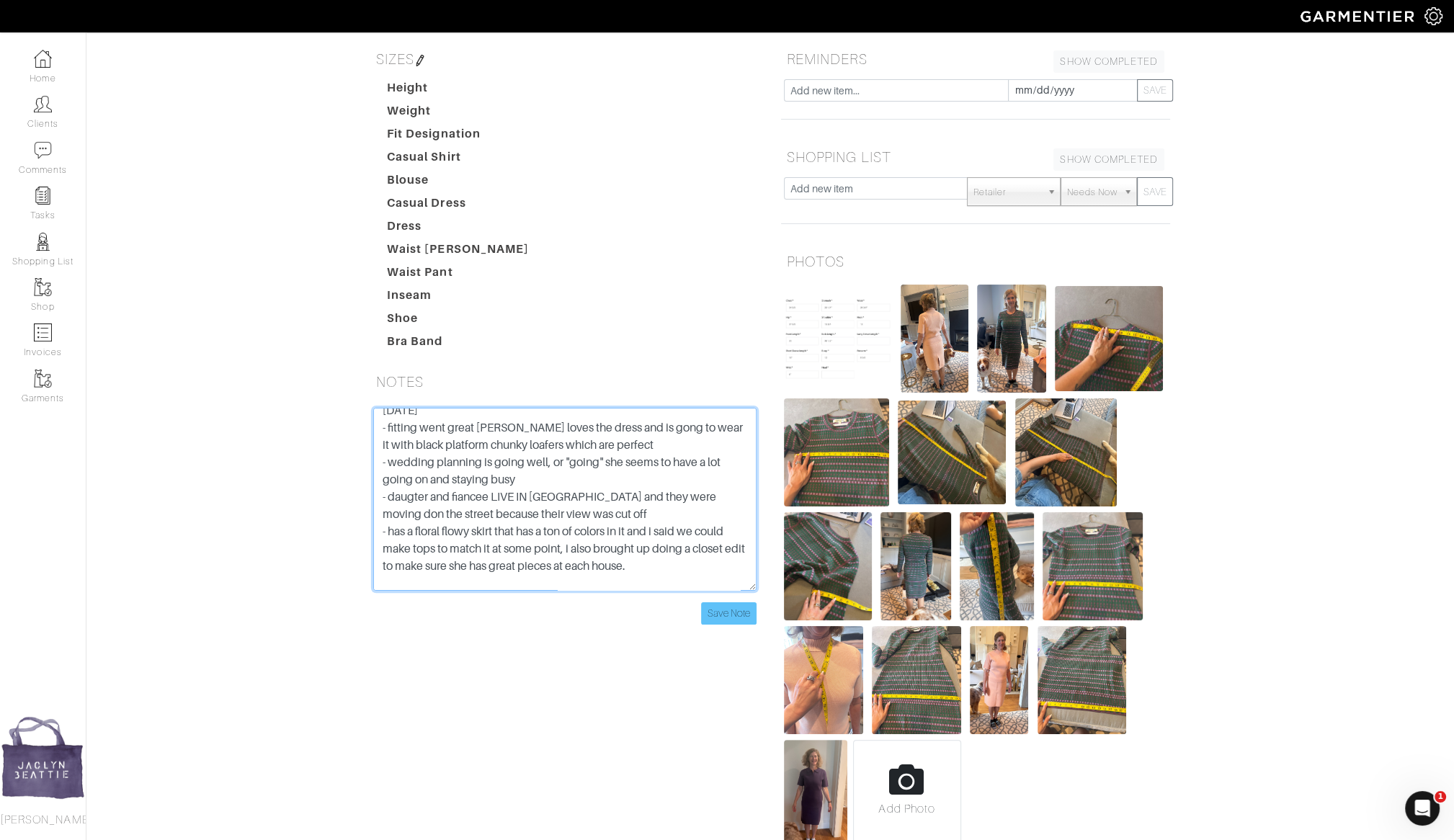
type textarea "9-10-25 - fitting went great ashe loves the dress and is gong to wear it with b…"
click at [738, 613] on input "Save Note" at bounding box center [728, 613] width 55 height 22
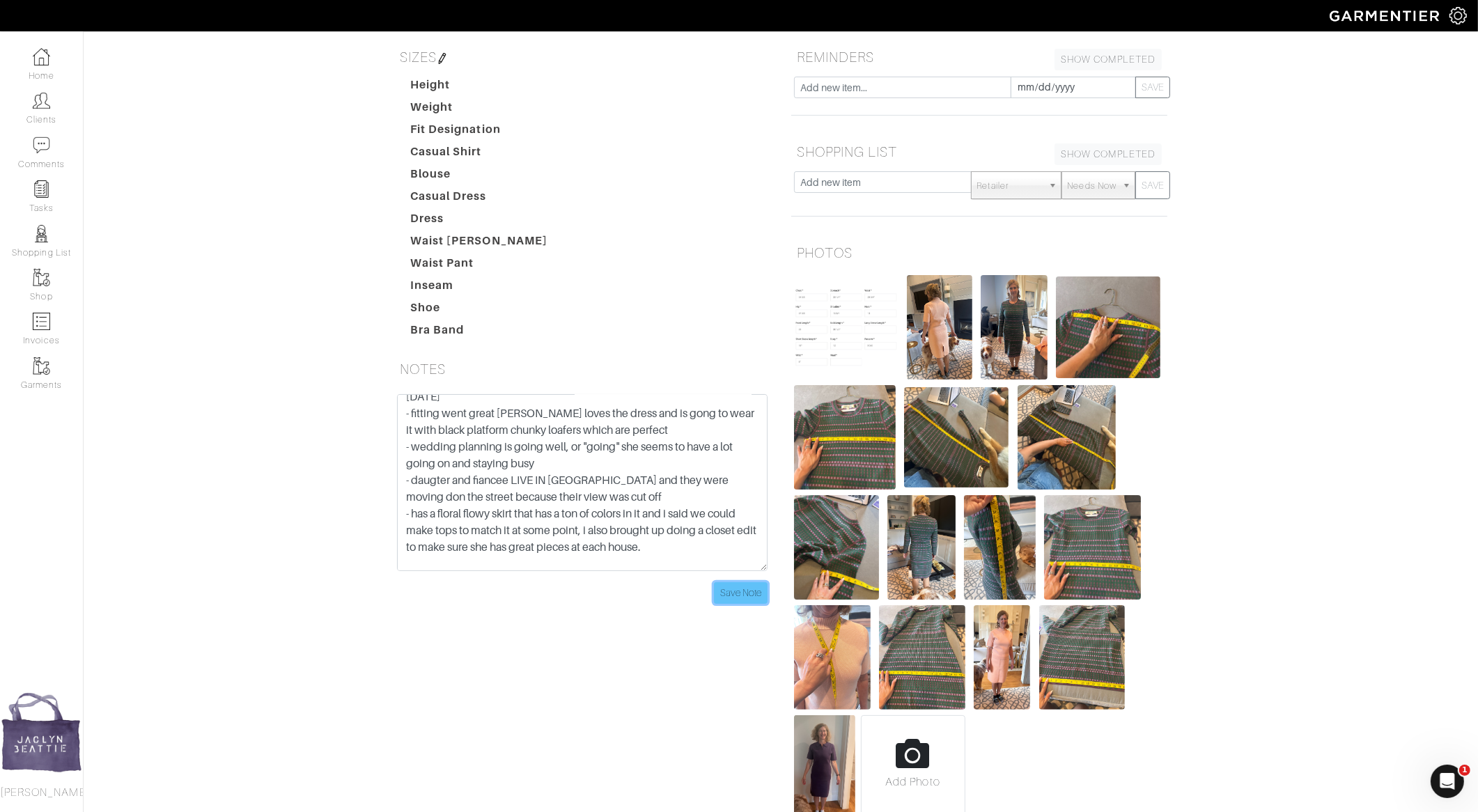
click at [739, 591] on input "Save Note" at bounding box center [740, 593] width 53 height 21
